Goal: Task Accomplishment & Management: Use online tool/utility

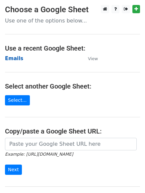
click at [10, 57] on strong "Emails" at bounding box center [14, 59] width 18 height 6
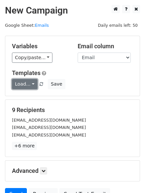
click at [29, 86] on link "Load..." at bounding box center [25, 84] width 26 height 10
click at [31, 98] on link "FCA" at bounding box center [38, 99] width 52 height 11
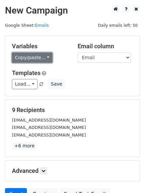
click at [26, 60] on link "Copy/paste..." at bounding box center [32, 58] width 40 height 10
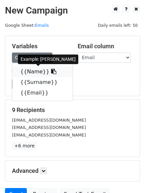
click at [28, 72] on link "{{Name}}" at bounding box center [42, 72] width 60 height 11
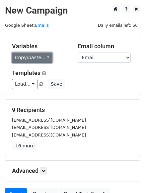
click at [17, 57] on link "Copy/paste..." at bounding box center [32, 58] width 40 height 10
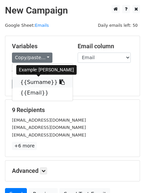
click at [28, 82] on link "{{Surname}}" at bounding box center [42, 82] width 60 height 11
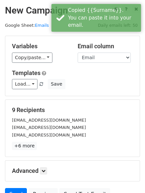
scroll to position [33, 0]
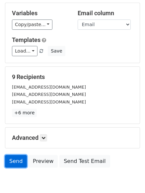
click at [15, 164] on link "Send" at bounding box center [16, 161] width 22 height 13
